Goal: Task Accomplishment & Management: Use online tool/utility

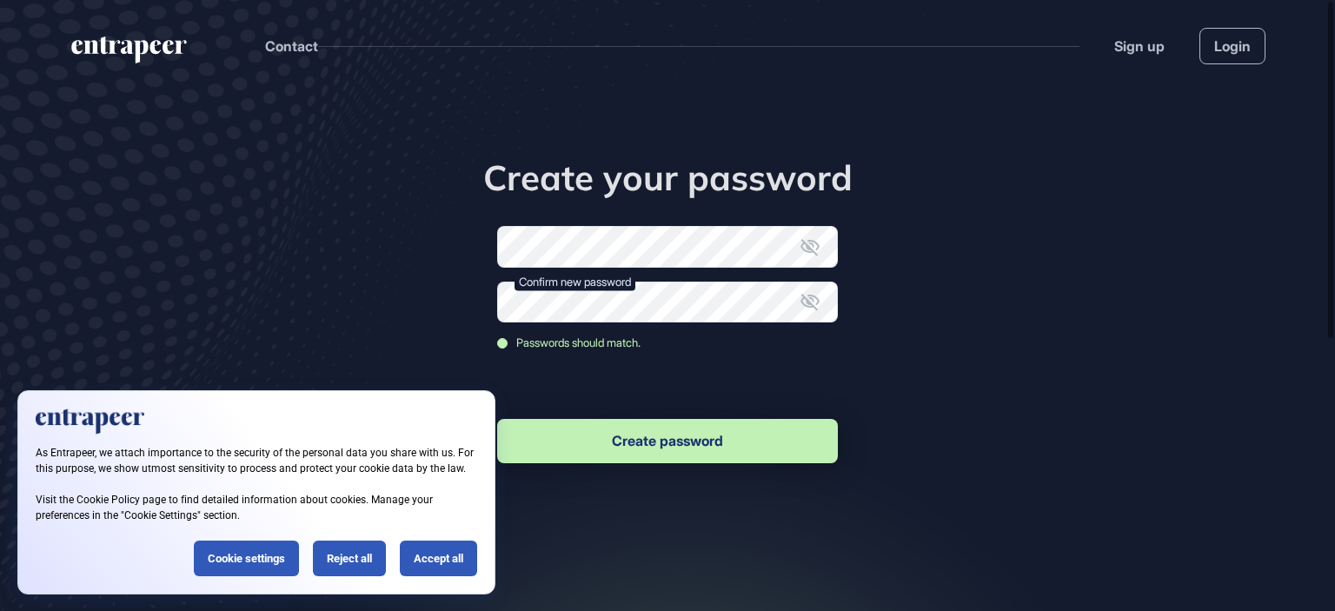
click at [739, 444] on button "Create password" at bounding box center [667, 441] width 341 height 44
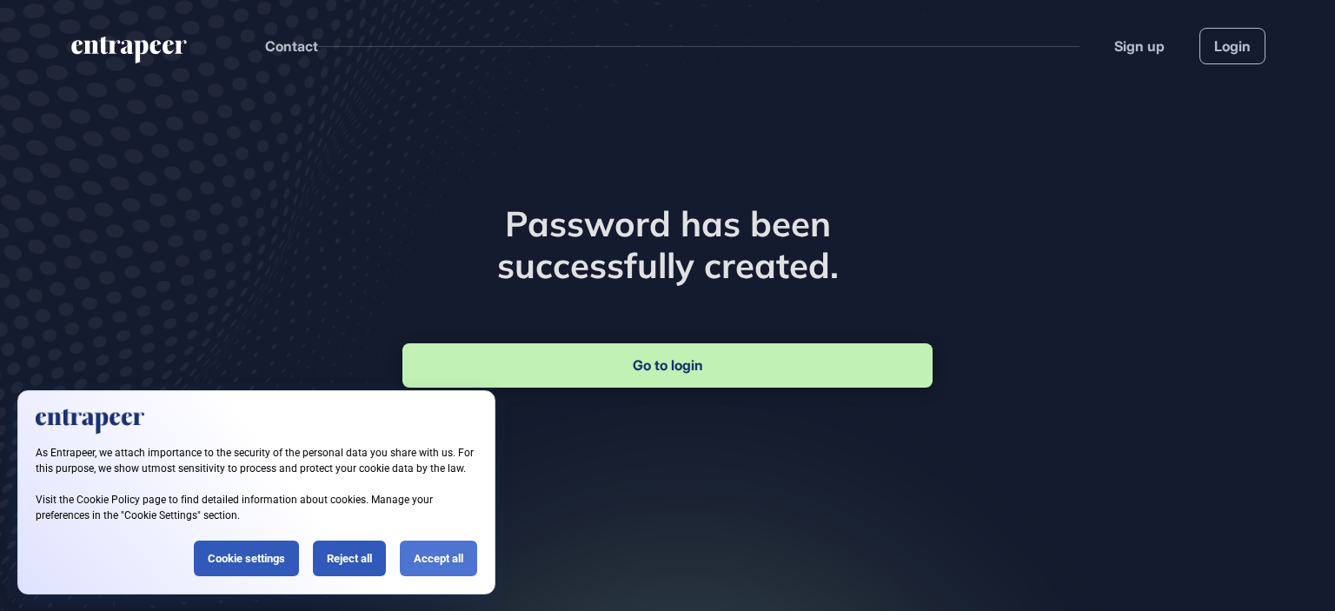
click at [436, 575] on div "Accept all" at bounding box center [438, 559] width 77 height 36
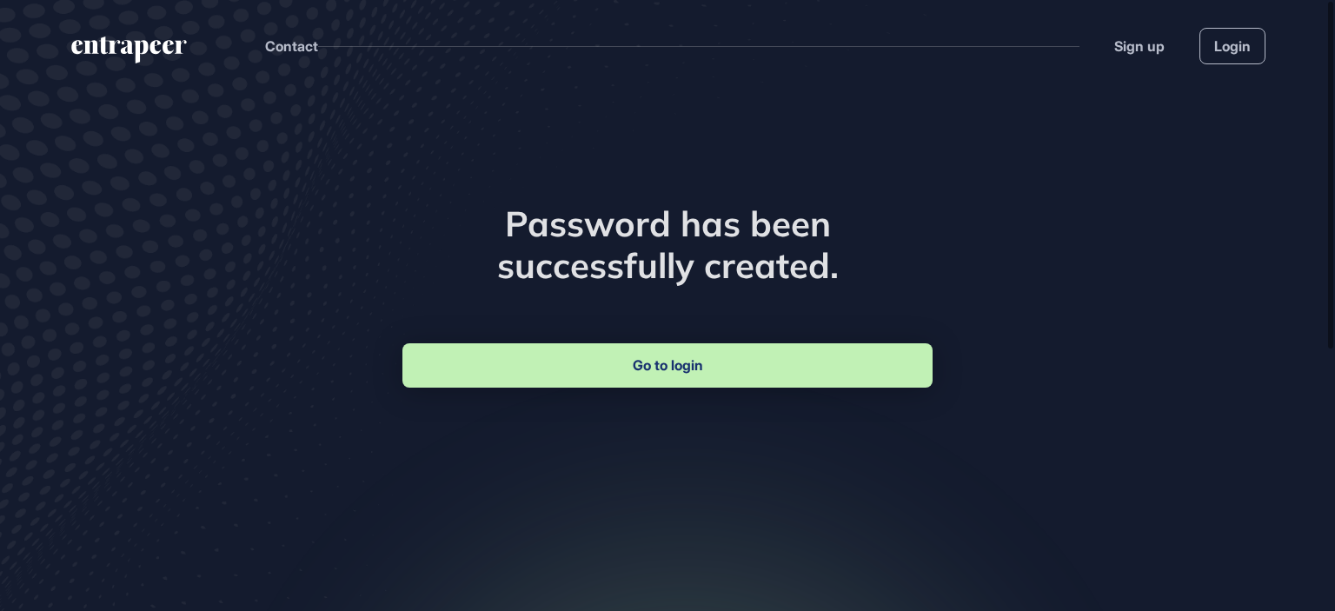
click at [629, 379] on link "Go to login" at bounding box center [668, 365] width 530 height 44
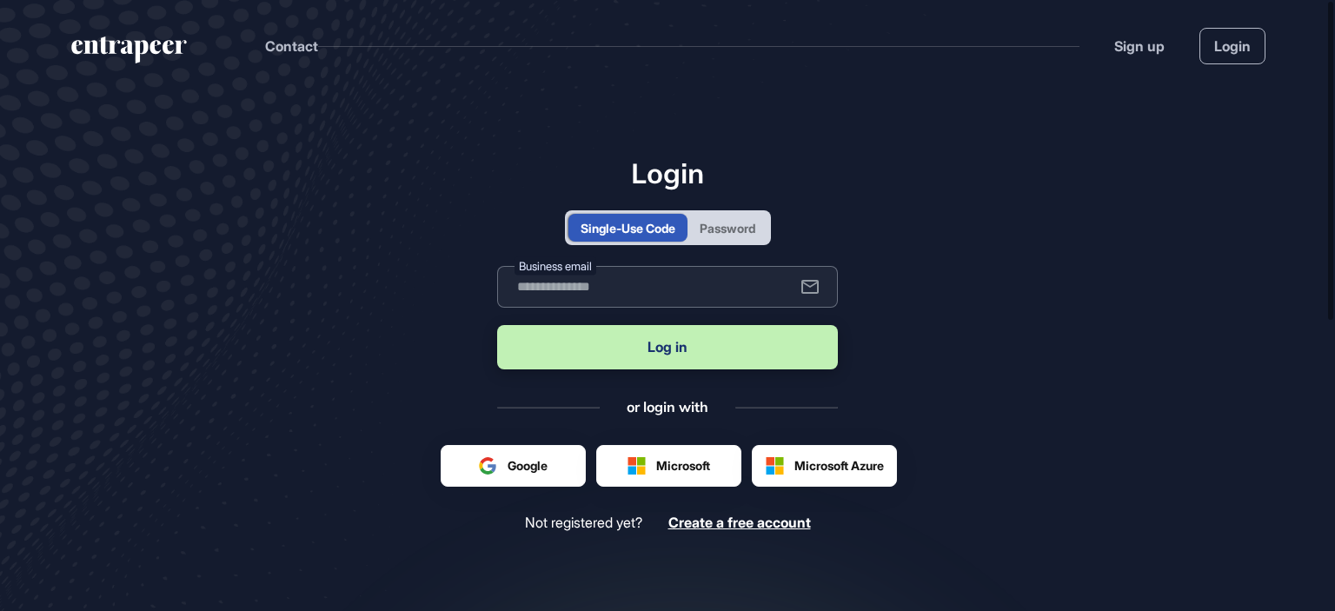
click at [711, 291] on input "text" at bounding box center [667, 287] width 341 height 42
type input "**********"
click at [684, 359] on button "Log in" at bounding box center [667, 347] width 341 height 44
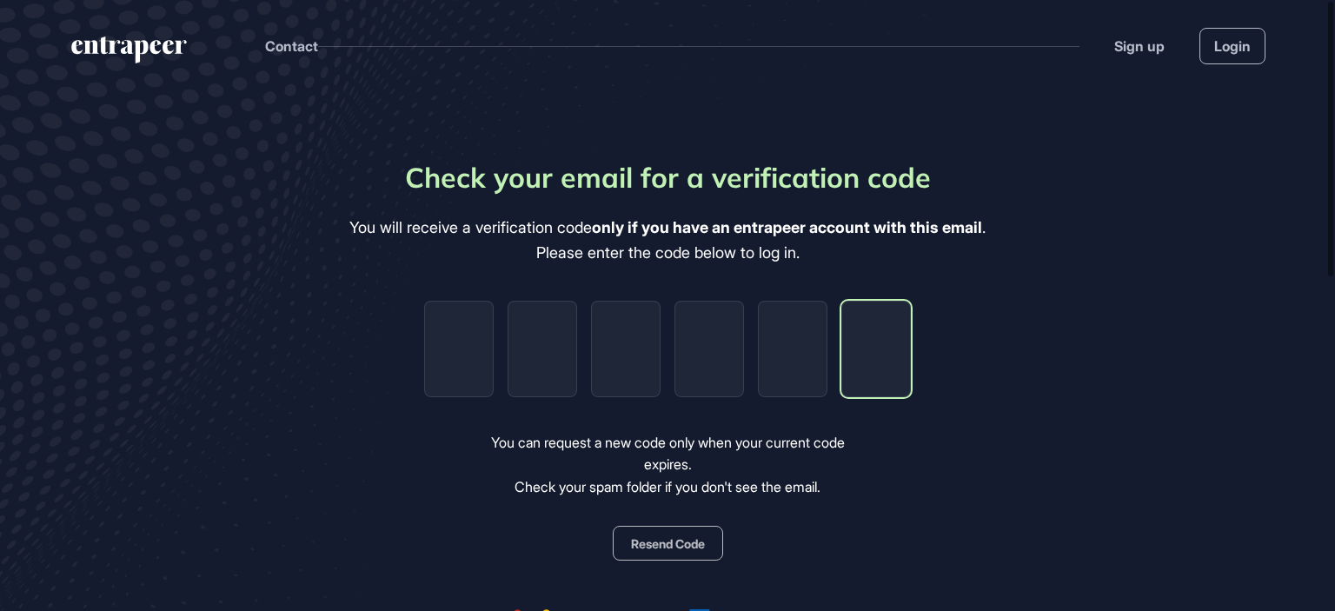
paste input "*"
type input "*"
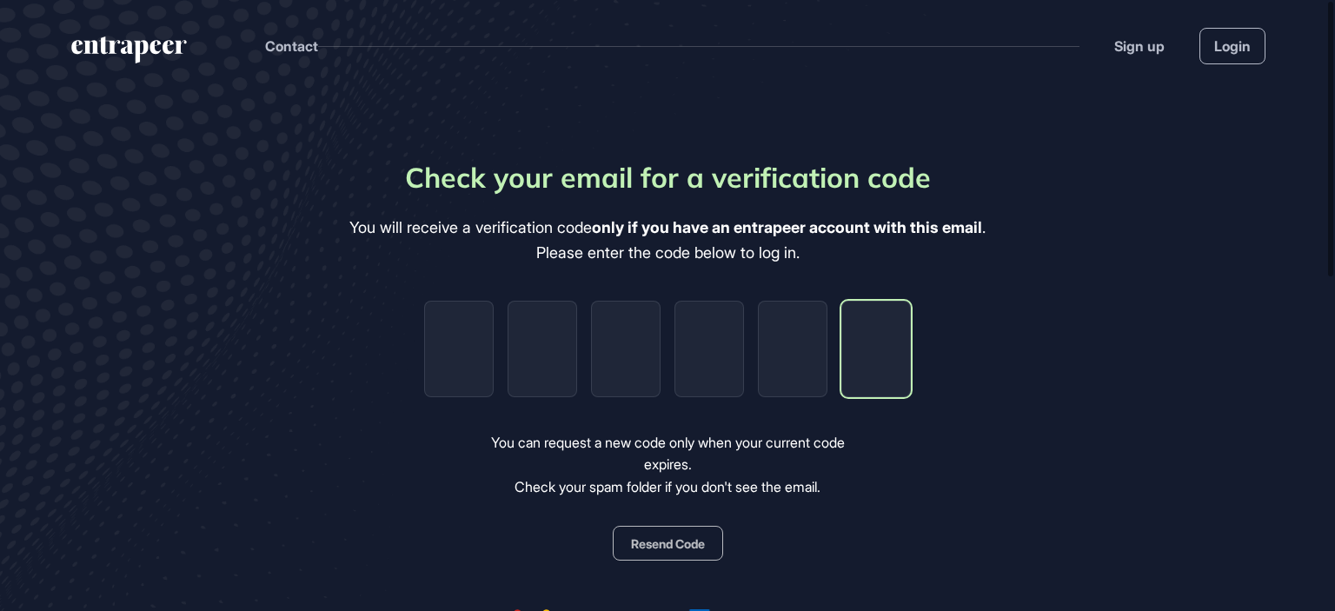
type input "*"
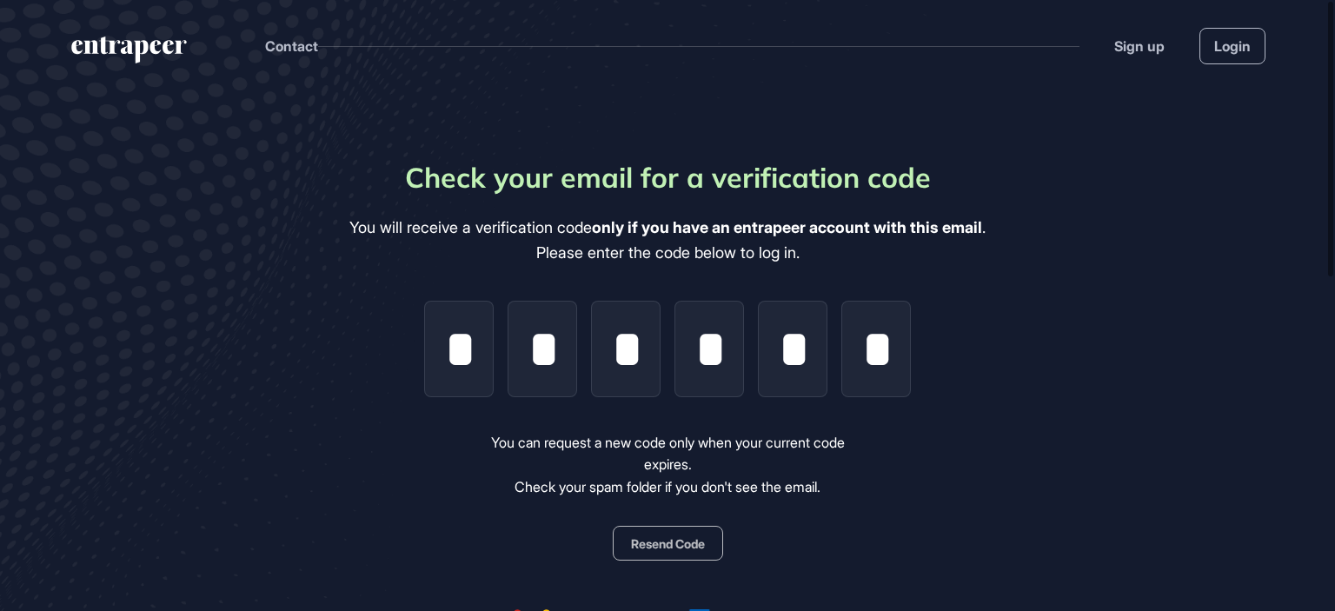
click at [682, 548] on button "Resend Code" at bounding box center [668, 543] width 110 height 35
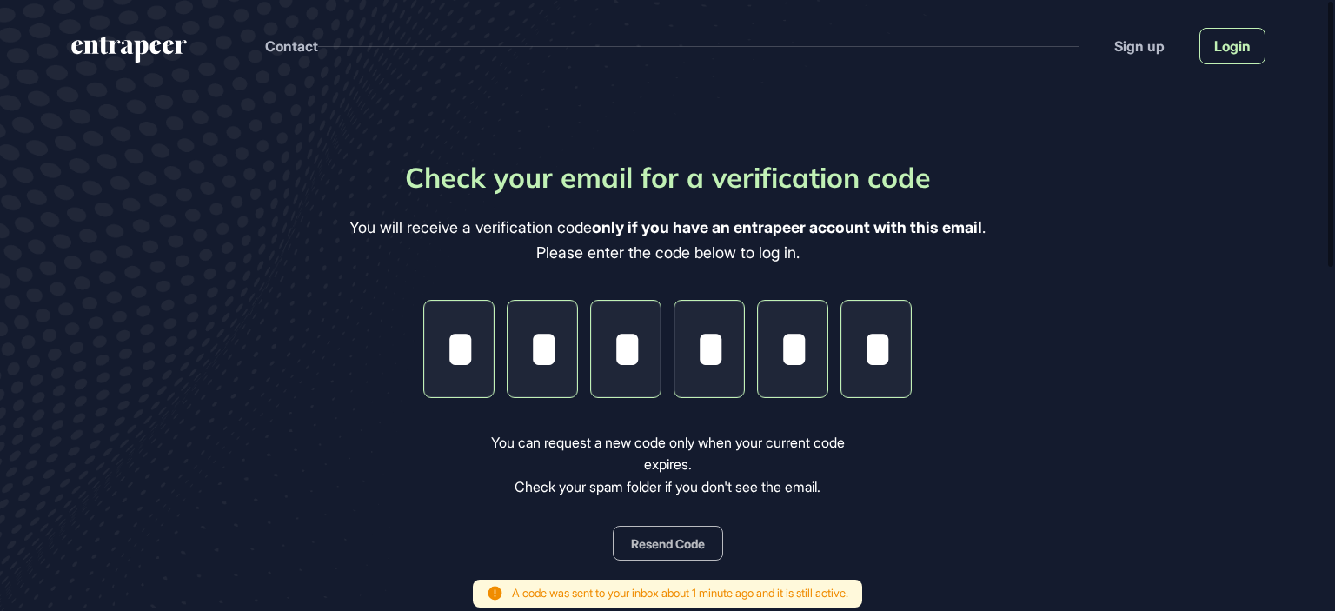
click at [1217, 45] on link "Login" at bounding box center [1233, 46] width 66 height 37
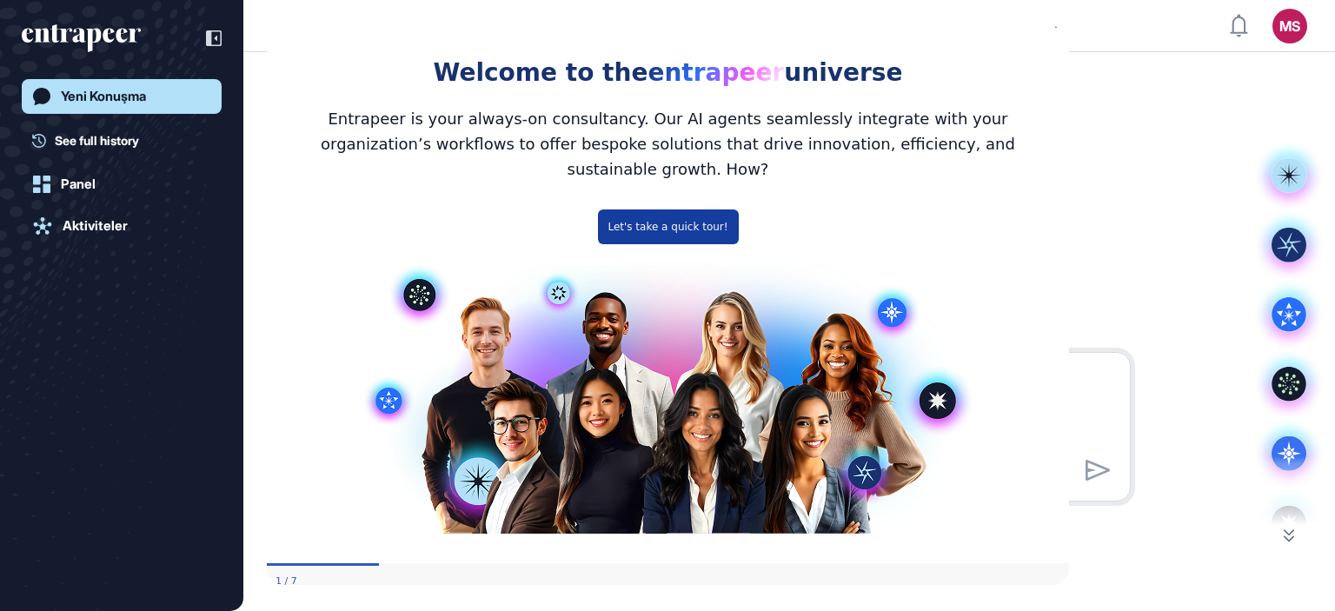
click at [637, 215] on button "Let's take a quick tour!" at bounding box center [667, 227] width 141 height 35
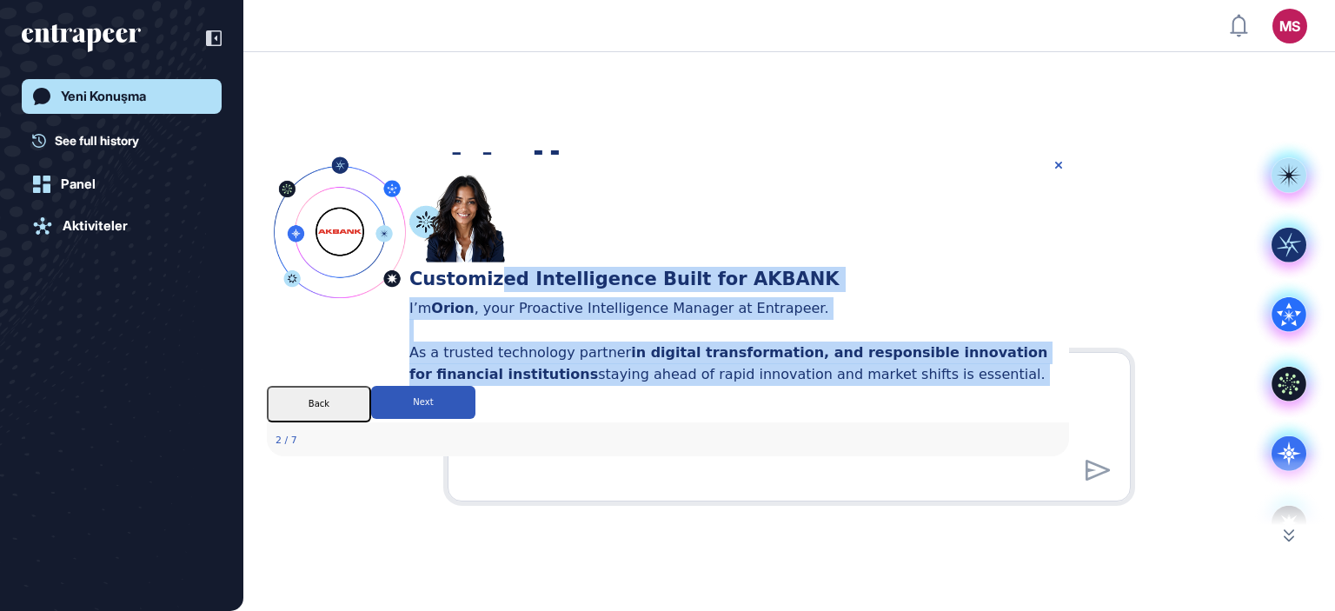
drag, startPoint x: 675, startPoint y: 212, endPoint x: 1055, endPoint y: 211, distance: 380.0
click at [1055, 211] on div "Customized Intelligence Built for AKBANK I’m Orion , your Proactive Intelligenc…" at bounding box center [739, 270] width 660 height 231
click at [1030, 297] on div "I’m Orion , your Proactive Intelligence Manager at Entrapeer. As a trusted tech…" at bounding box center [730, 341] width 643 height 89
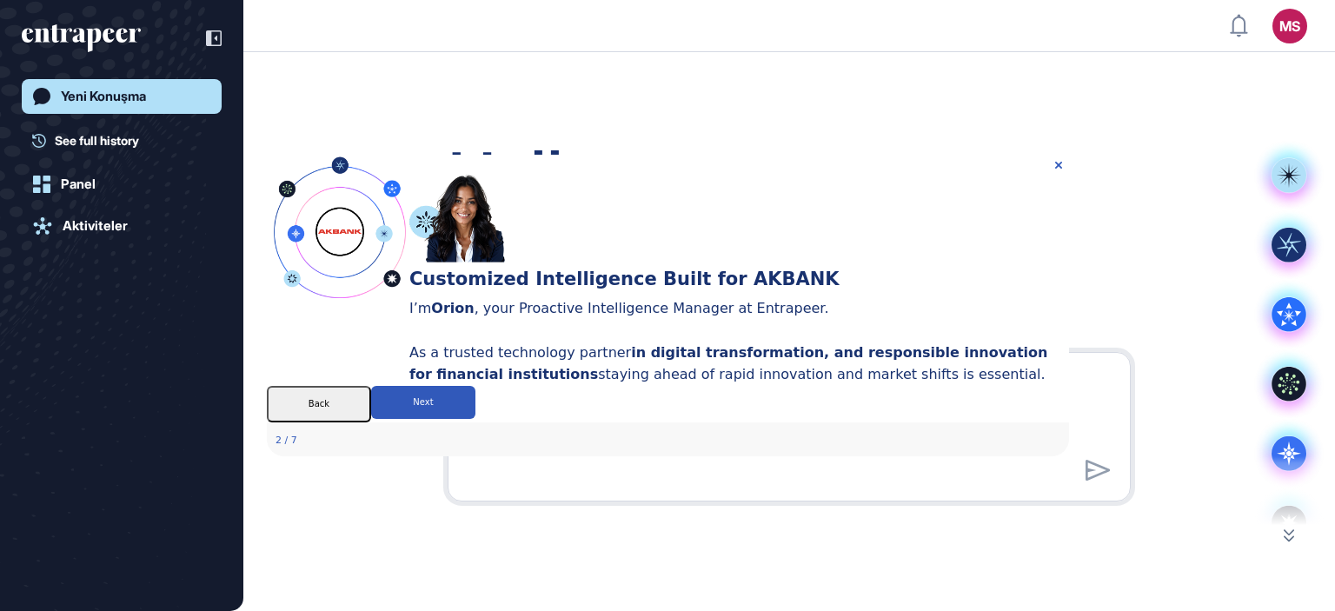
drag, startPoint x: 672, startPoint y: 250, endPoint x: 1032, endPoint y: 253, distance: 360.0
click at [1032, 297] on div "I’m Orion , your Proactive Intelligence Manager at Entrapeer. As a trusted tech…" at bounding box center [730, 341] width 643 height 89
click at [475, 419] on button "Next" at bounding box center [422, 402] width 104 height 33
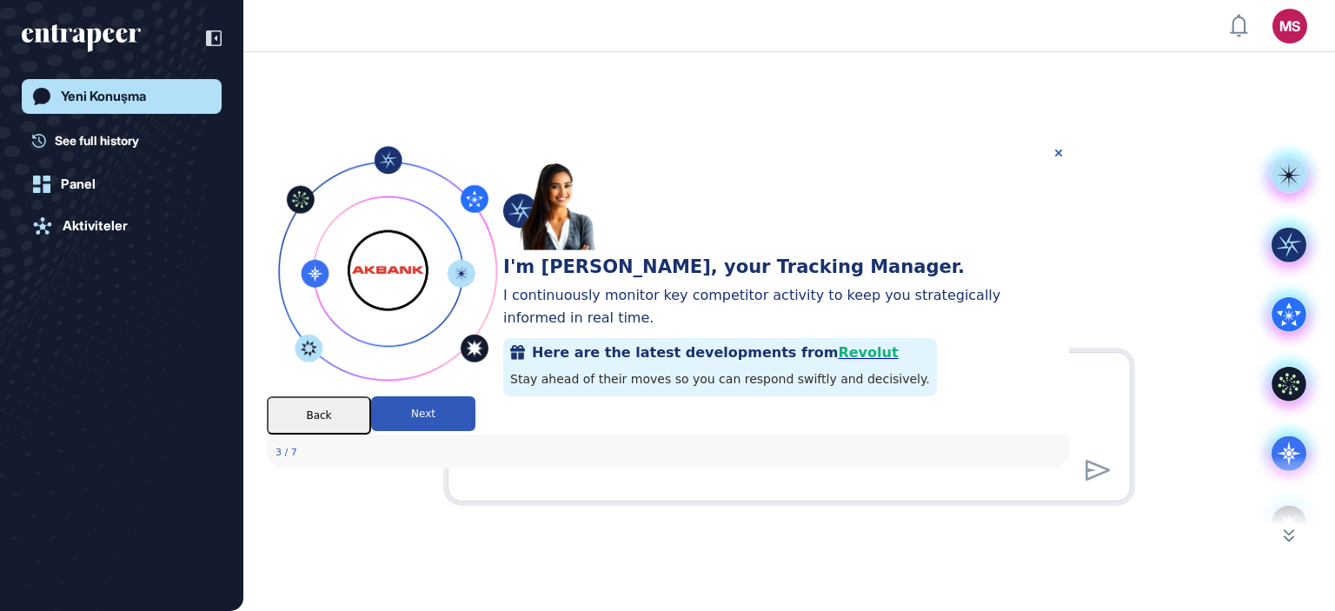
click at [475, 431] on button "Next" at bounding box center [422, 413] width 104 height 35
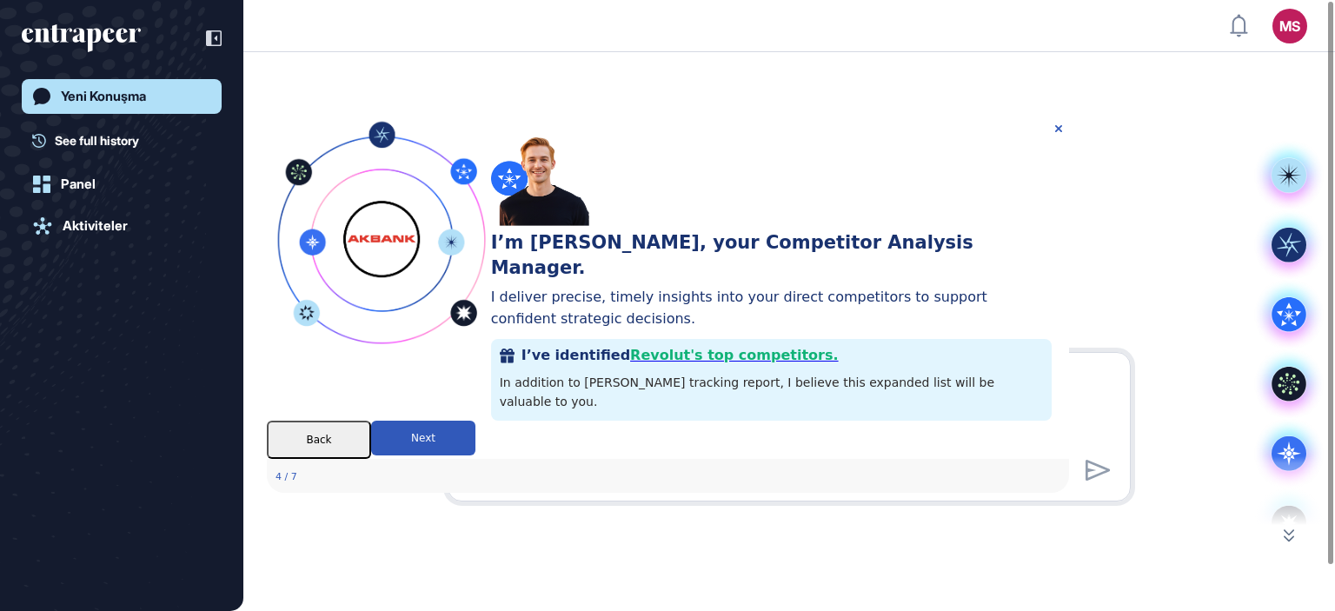
click at [475, 456] on button "Next" at bounding box center [422, 438] width 104 height 35
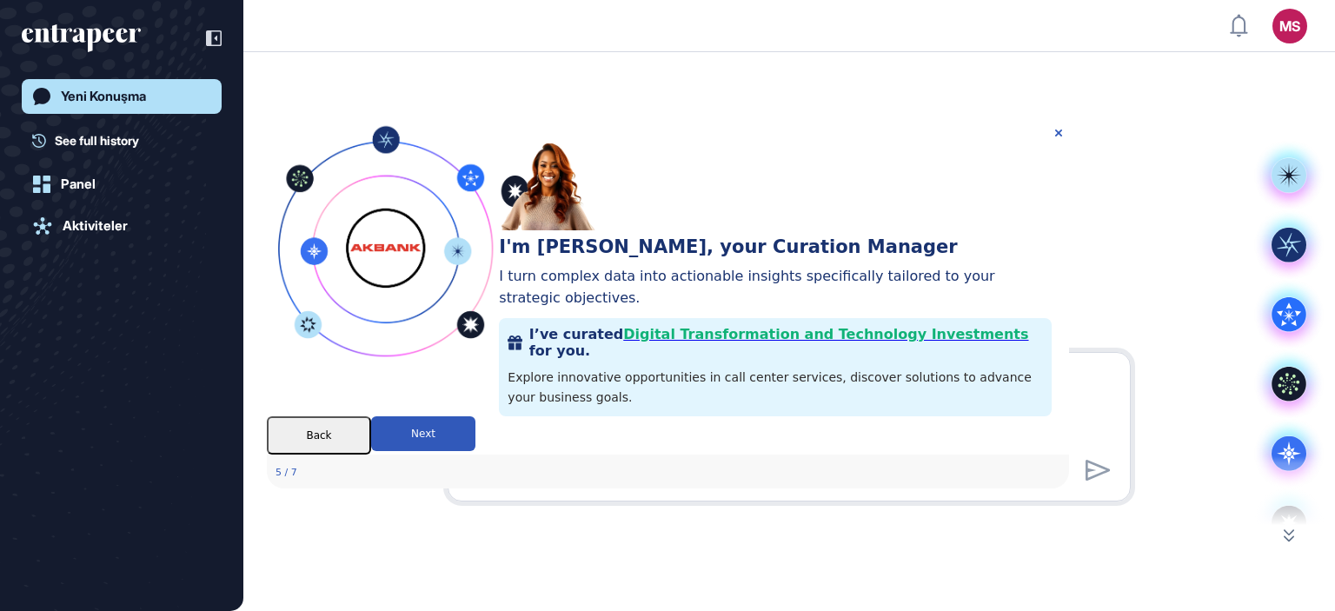
click at [475, 451] on button "Next" at bounding box center [422, 433] width 104 height 35
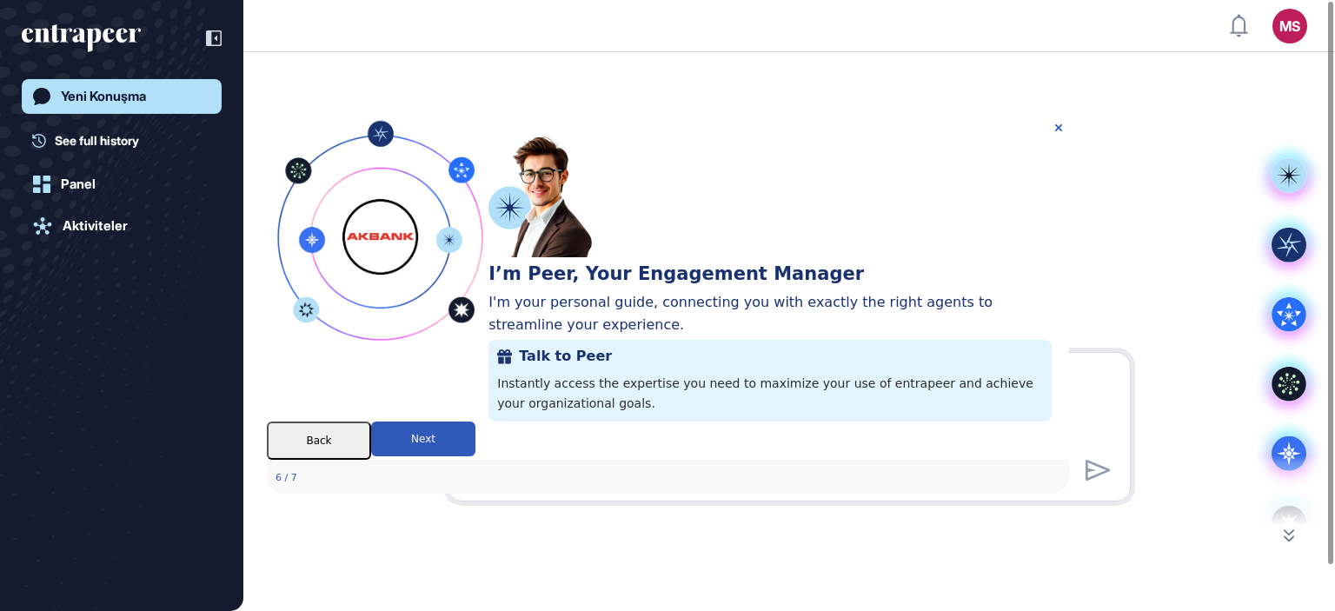
click at [475, 456] on button "Next" at bounding box center [422, 439] width 104 height 35
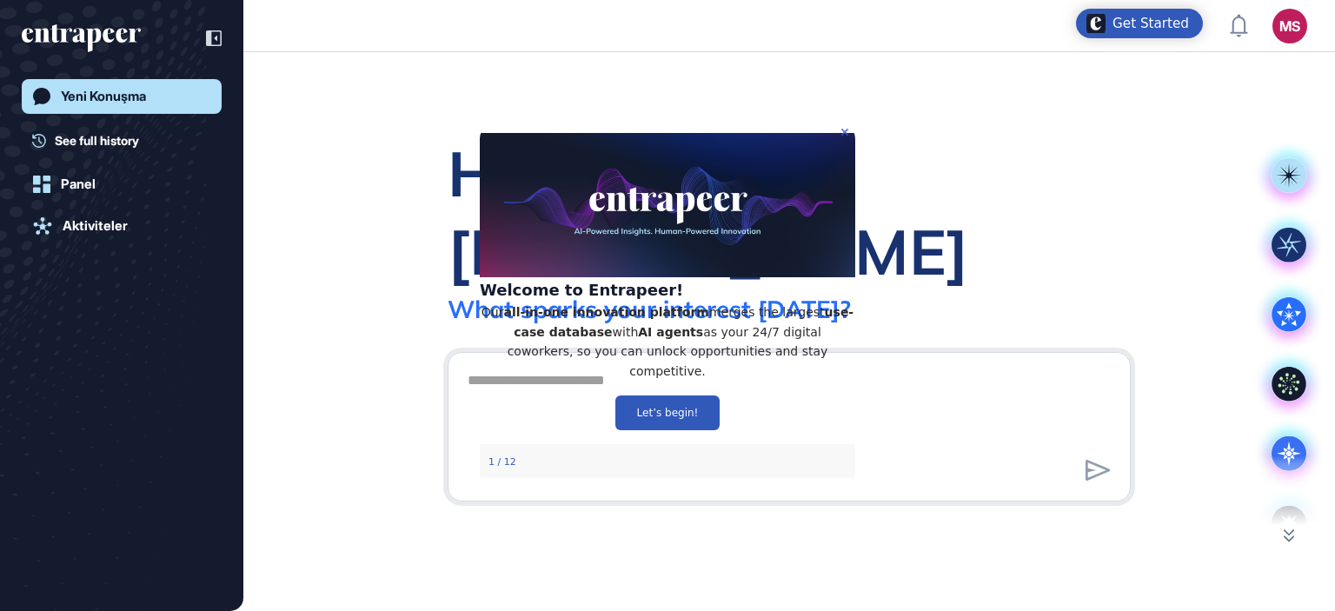
click at [847, 132] on icon "Close Preview" at bounding box center [845, 132] width 7 height 7
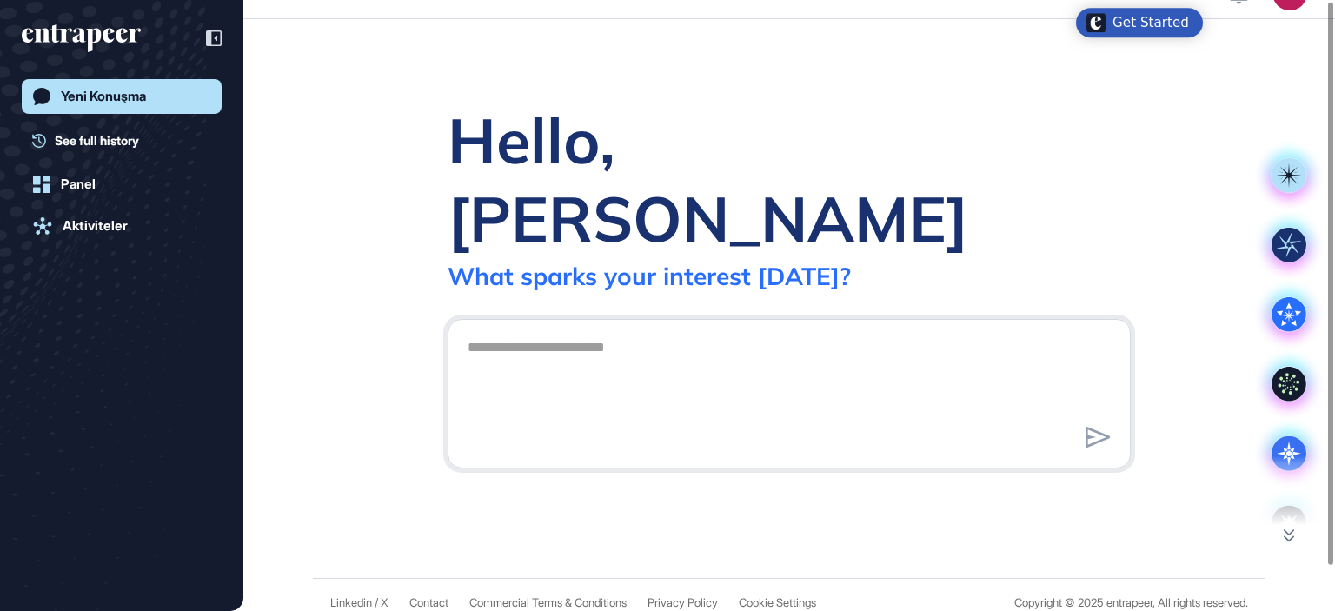
scroll to position [49, 0]
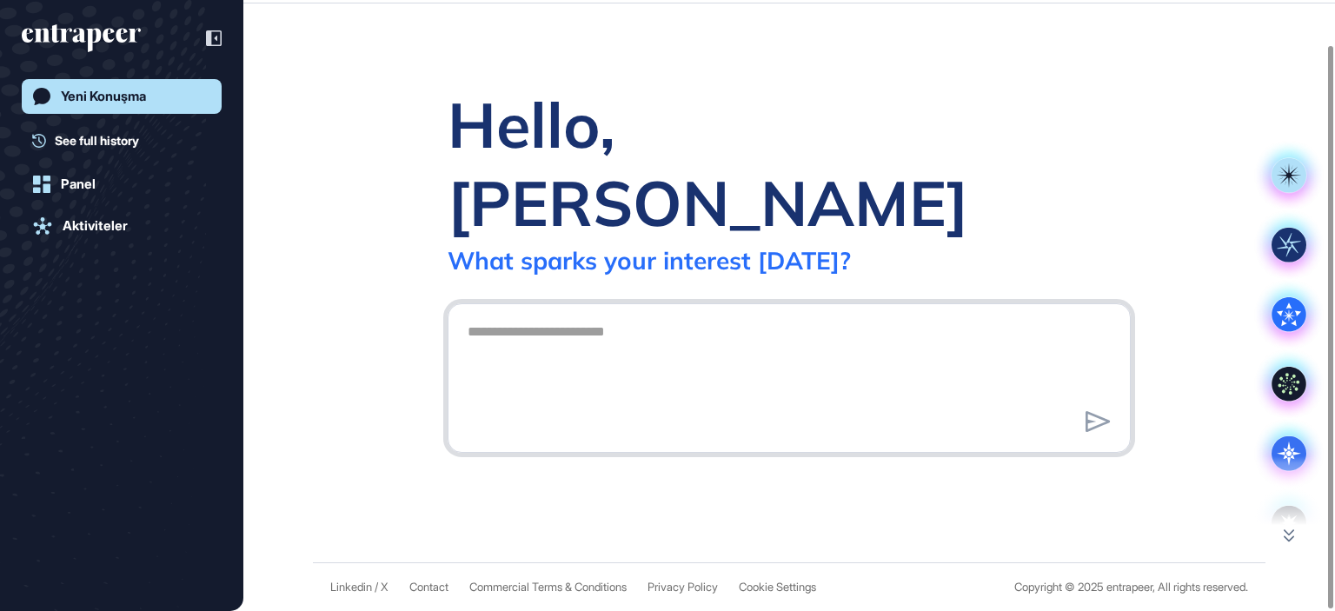
click at [545, 315] on textarea at bounding box center [789, 376] width 664 height 122
drag, startPoint x: 614, startPoint y: 308, endPoint x: 518, endPoint y: 293, distance: 96.8
click at [518, 315] on textarea "*********" at bounding box center [789, 376] width 664 height 122
type textarea "**********"
